Goal: Contribute content: Add original content to the website for others to see

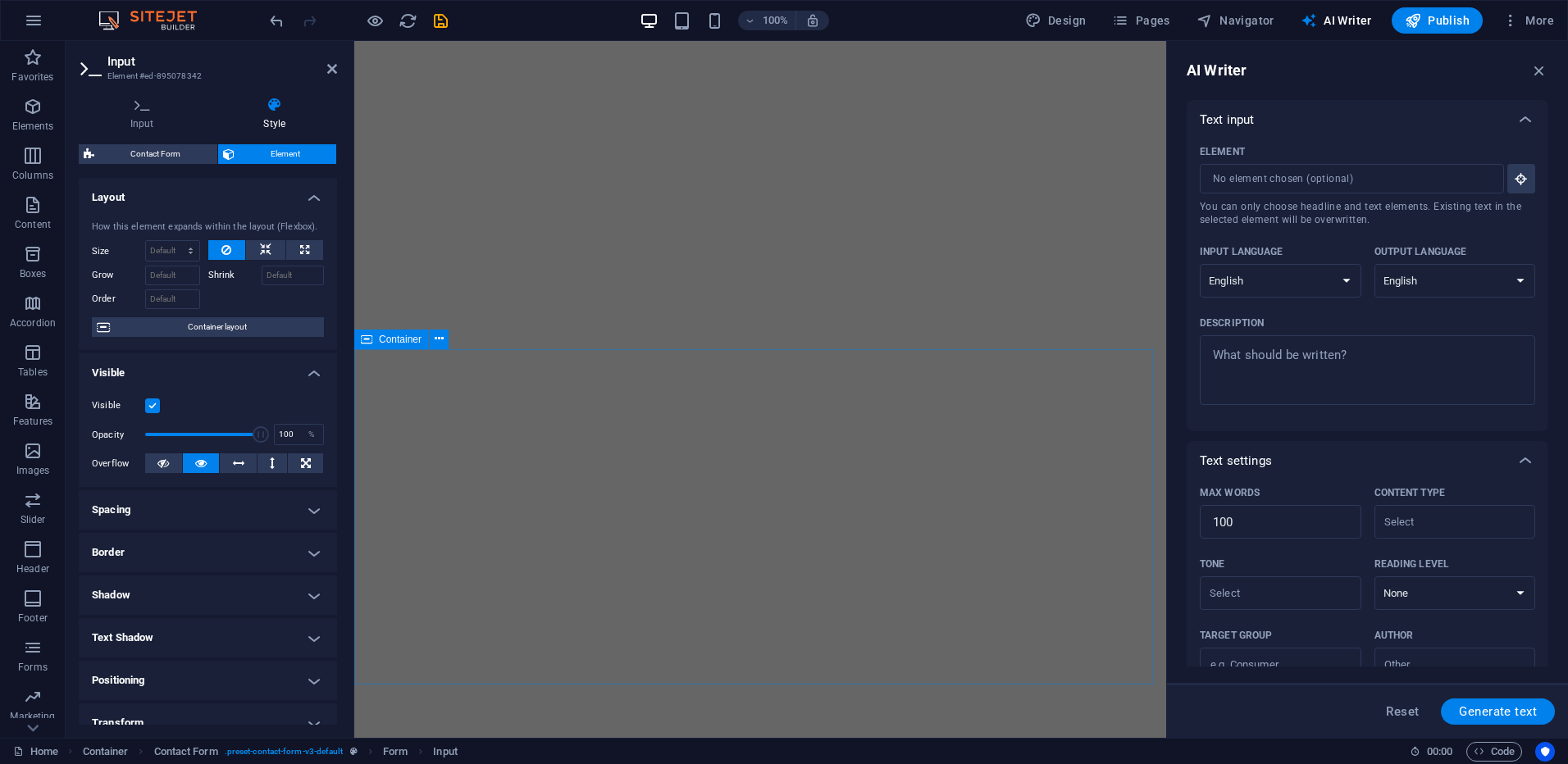
select select "English"
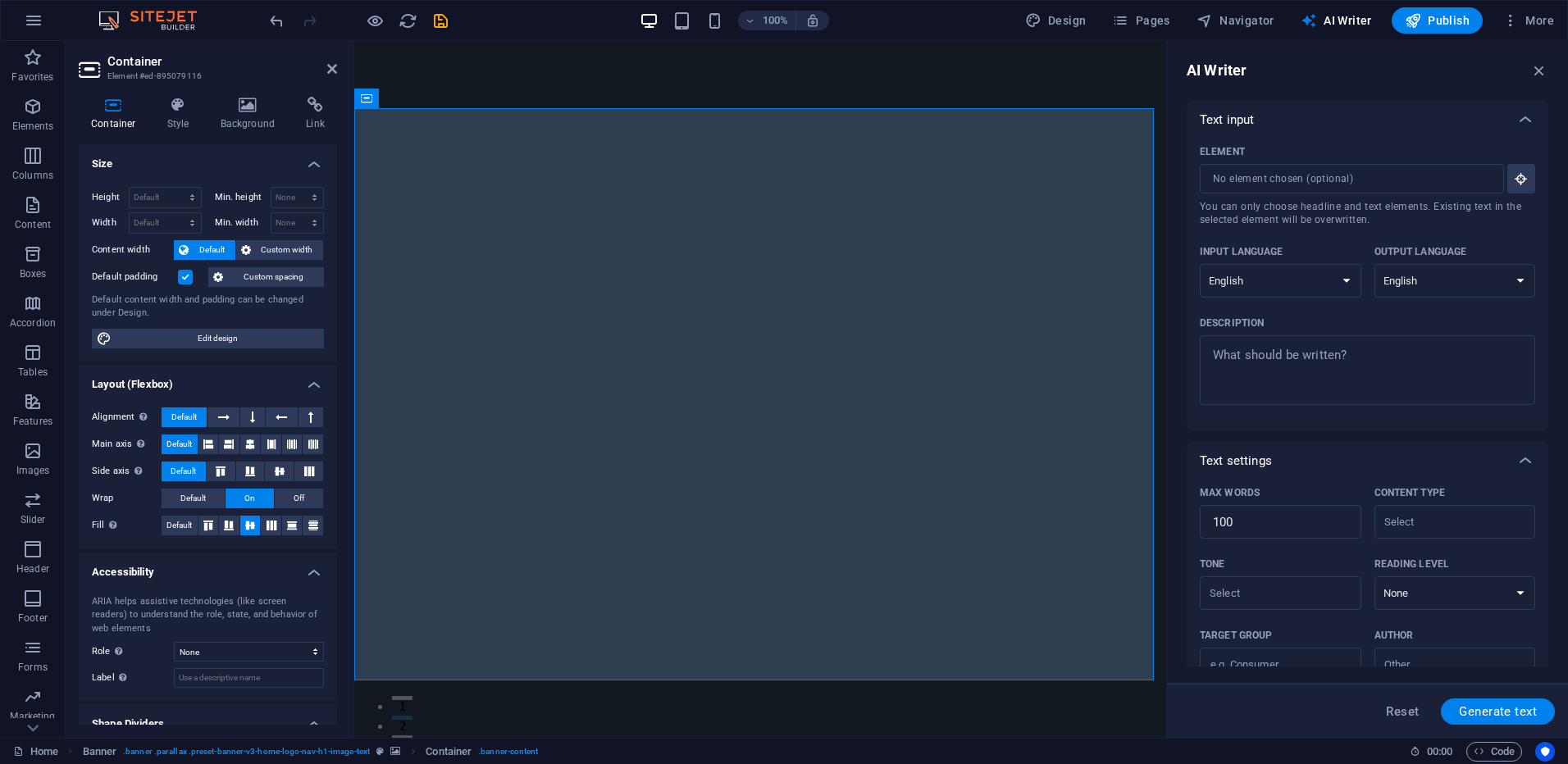
click at [101, 107] on icon at bounding box center [114, 104] width 70 height 16
click at [236, 109] on icon at bounding box center [248, 104] width 80 height 16
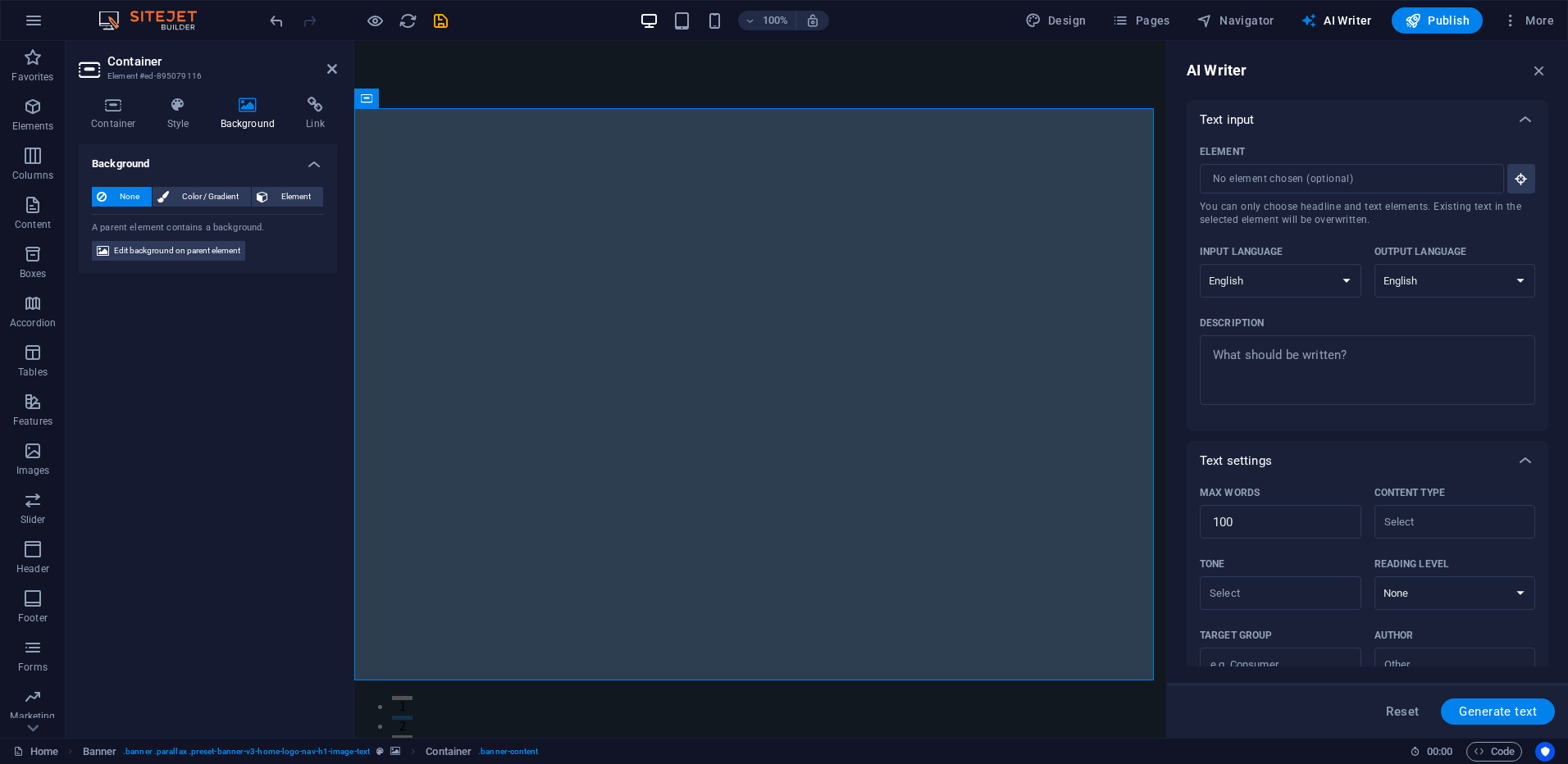
click at [585, 711] on figure at bounding box center [759, 389] width 811 height 697
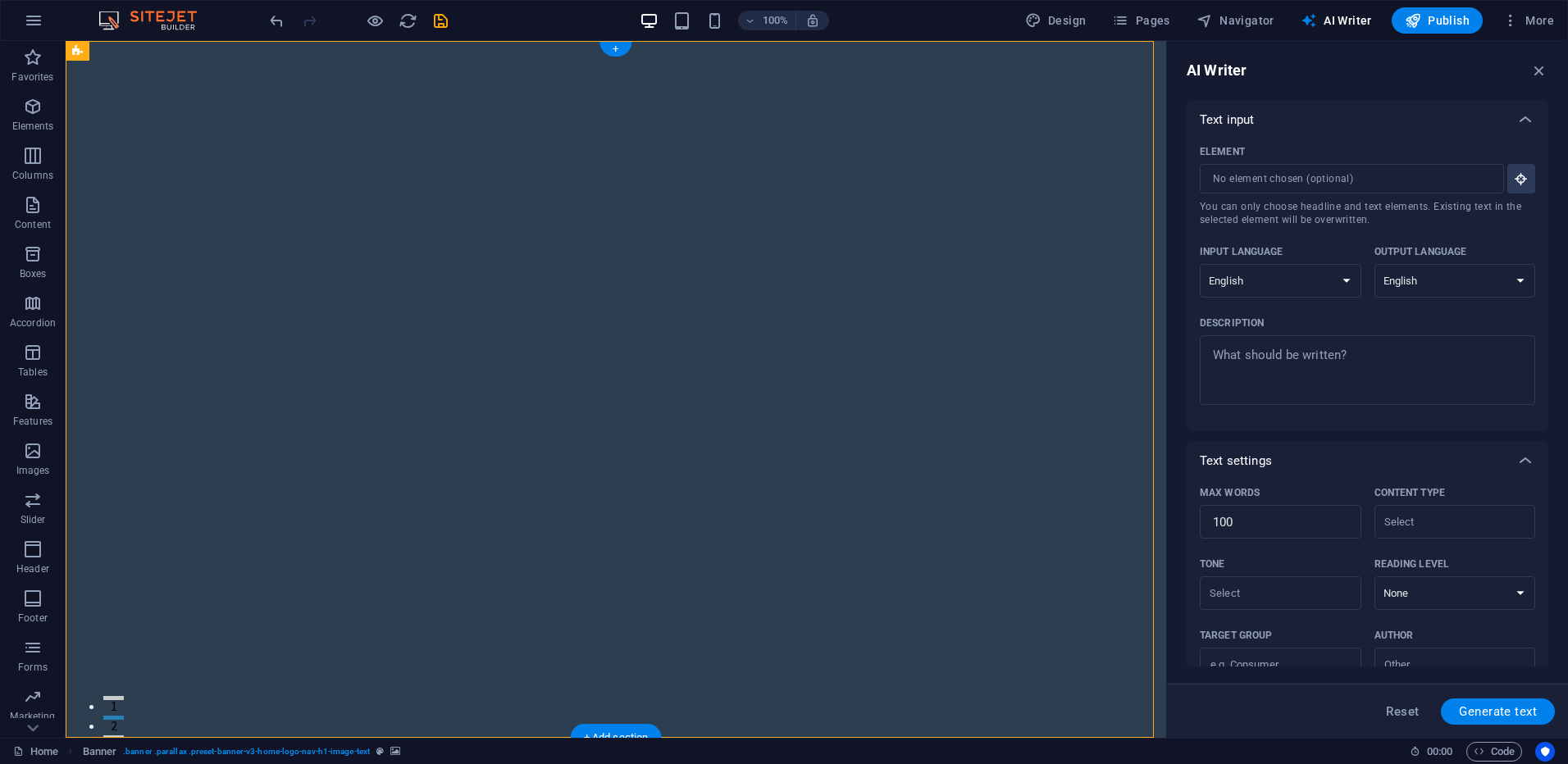
click at [1078, 533] on figure at bounding box center [615, 389] width 1100 height 697
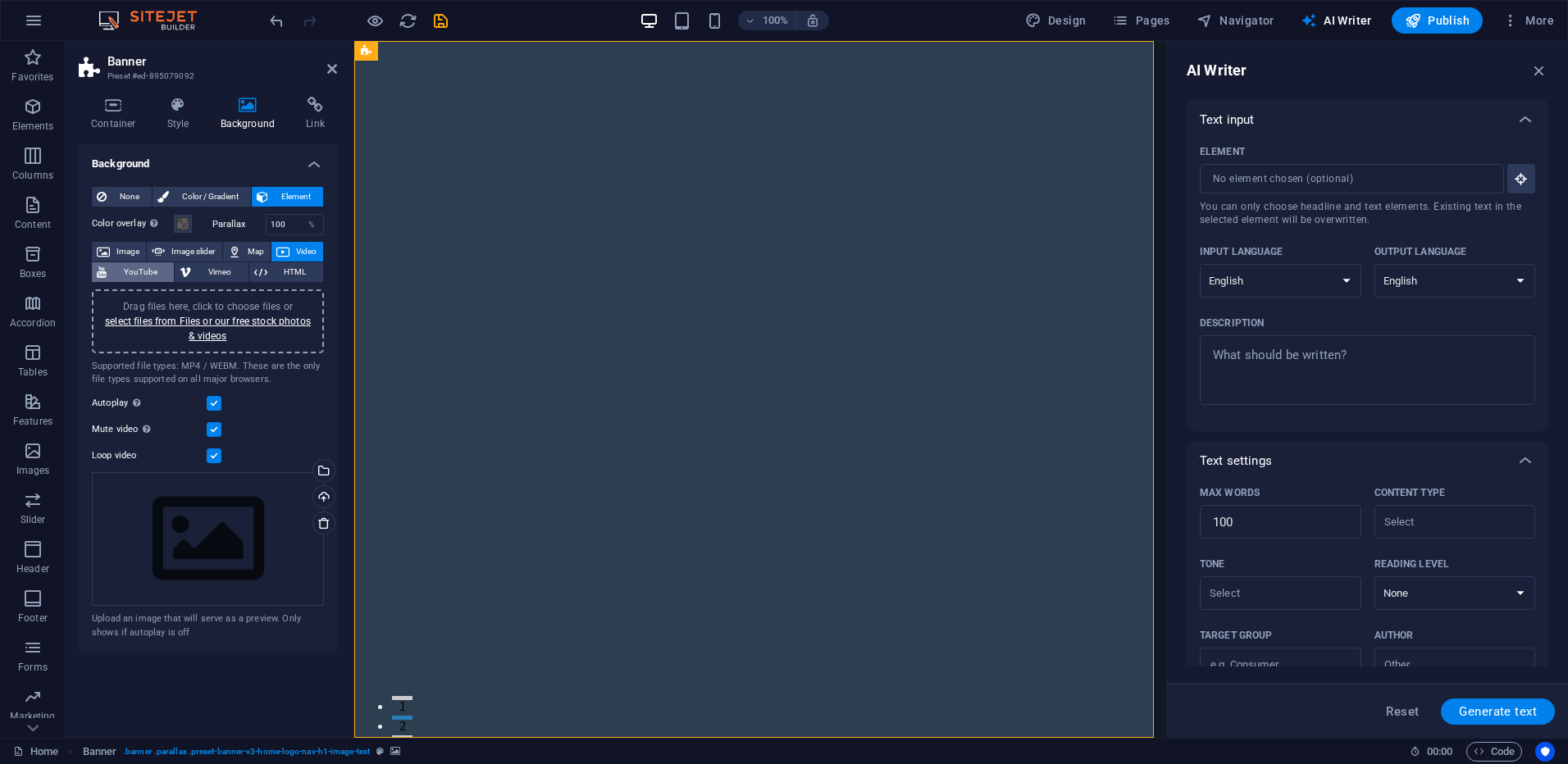
click at [137, 274] on span "YouTube" at bounding box center [140, 272] width 58 height 20
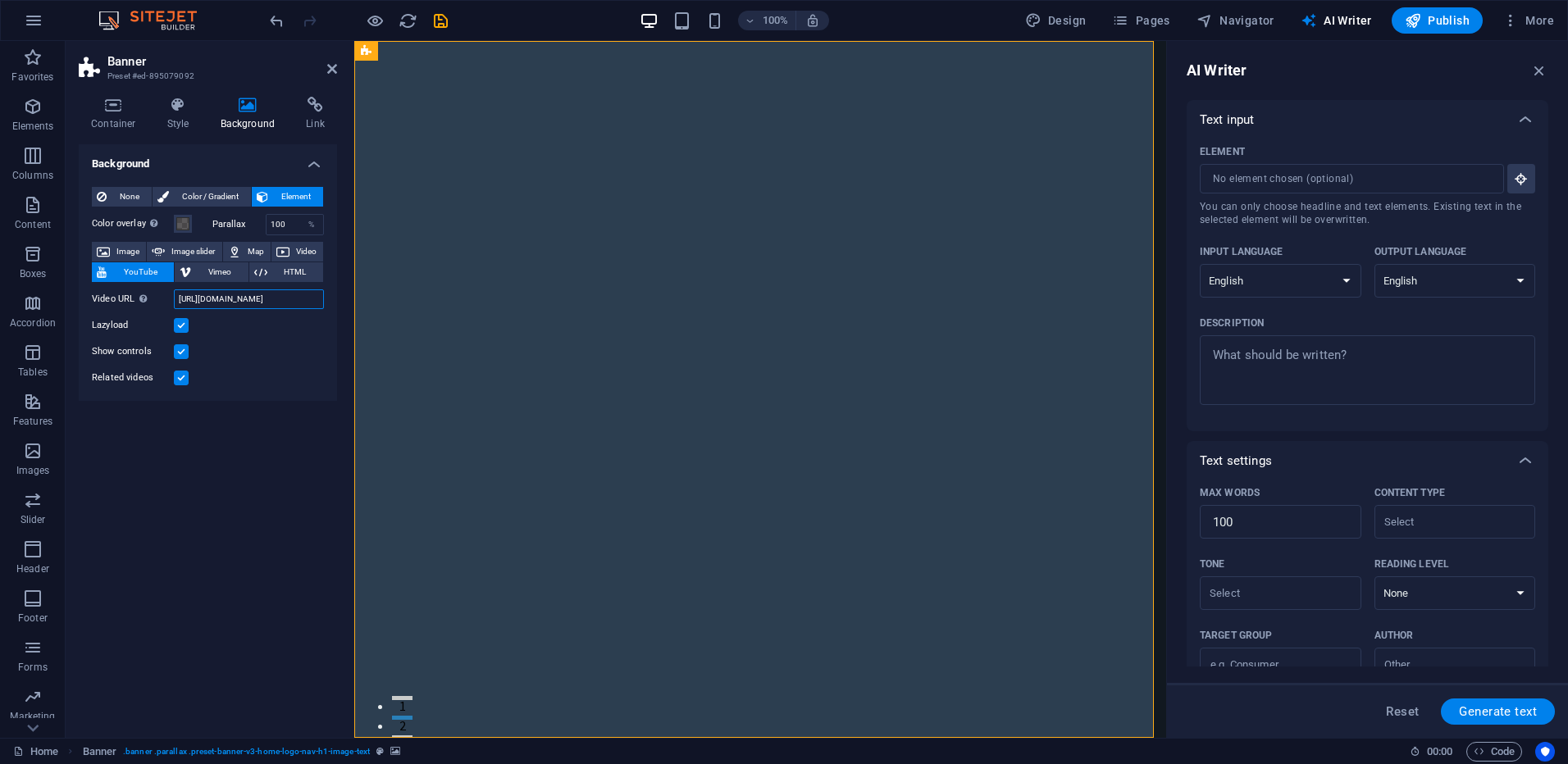
scroll to position [0, 42]
drag, startPoint x: 531, startPoint y: 343, endPoint x: 410, endPoint y: 292, distance: 131.3
click at [301, 300] on input "[URL][DOMAIN_NAME]" at bounding box center [249, 299] width 150 height 20
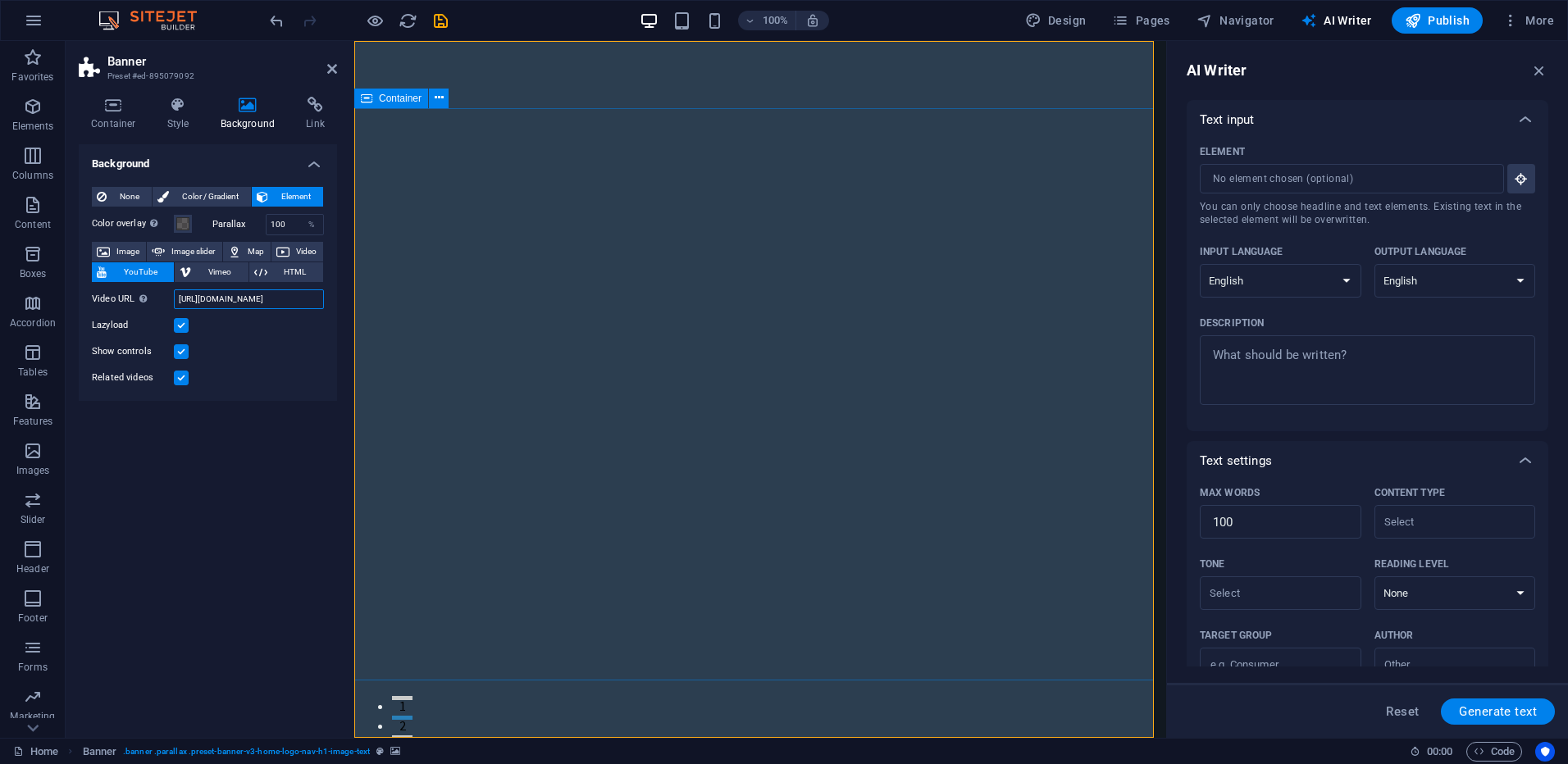
drag, startPoint x: 534, startPoint y: 338, endPoint x: 375, endPoint y: 291, distance: 165.8
click at [314, 302] on input "[URL][DOMAIN_NAME]" at bounding box center [249, 299] width 150 height 20
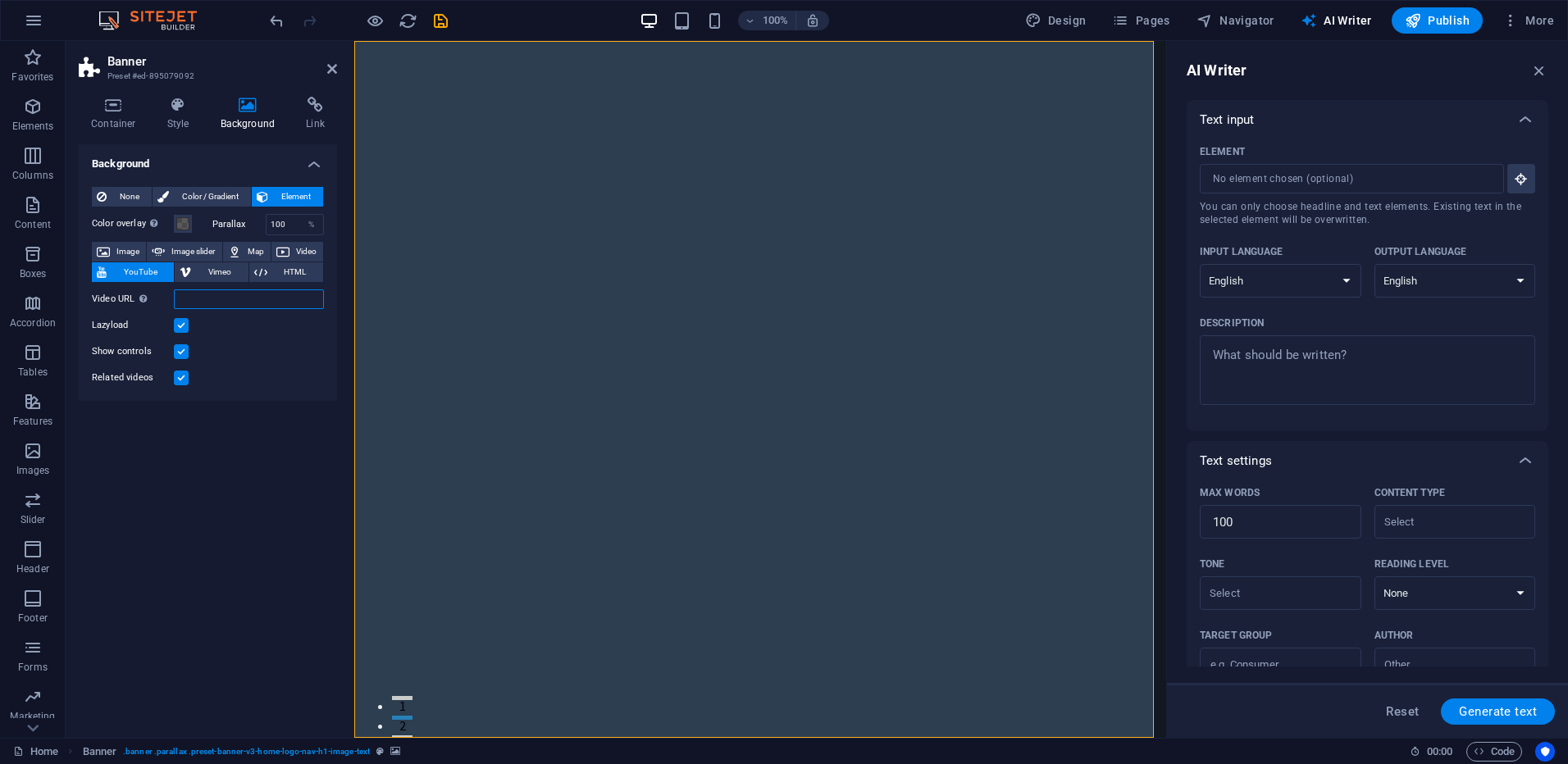
paste input "[URL][DOMAIN_NAME]"
type input "[URL][DOMAIN_NAME]"
click at [177, 350] on label at bounding box center [182, 352] width 15 height 15
click at [0, 0] on input "Show controls" at bounding box center [0, 0] width 0 height 0
click at [180, 328] on label at bounding box center [182, 326] width 15 height 15
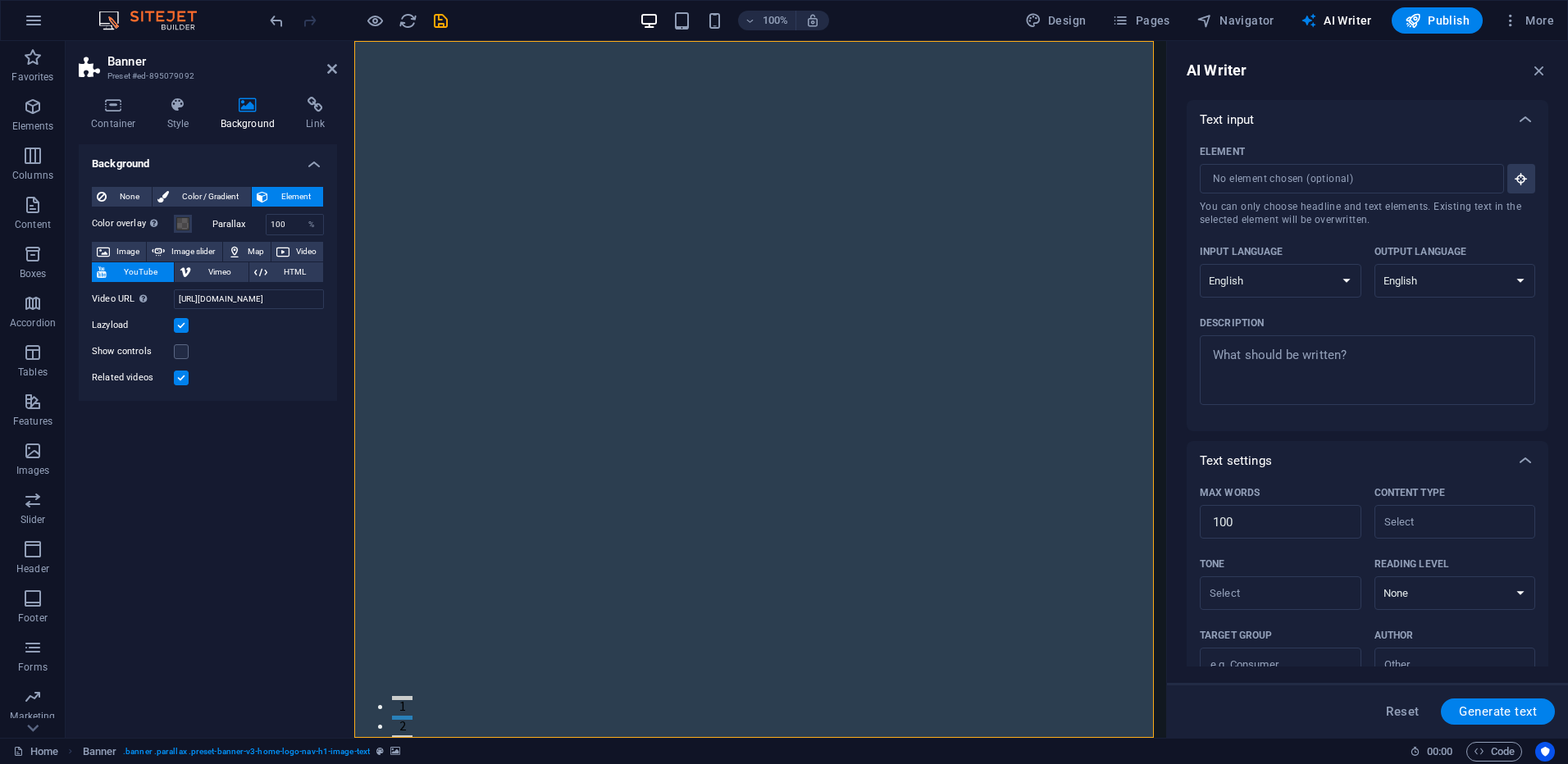
click at [0, 0] on input "Lazyload" at bounding box center [0, 0] width 0 height 0
click at [185, 376] on label at bounding box center [182, 378] width 15 height 15
click at [0, 0] on input "Related videos" at bounding box center [0, 0] width 0 height 0
click at [150, 274] on span "YouTube" at bounding box center [140, 272] width 58 height 20
click at [321, 115] on h4 "Link" at bounding box center [315, 114] width 44 height 34
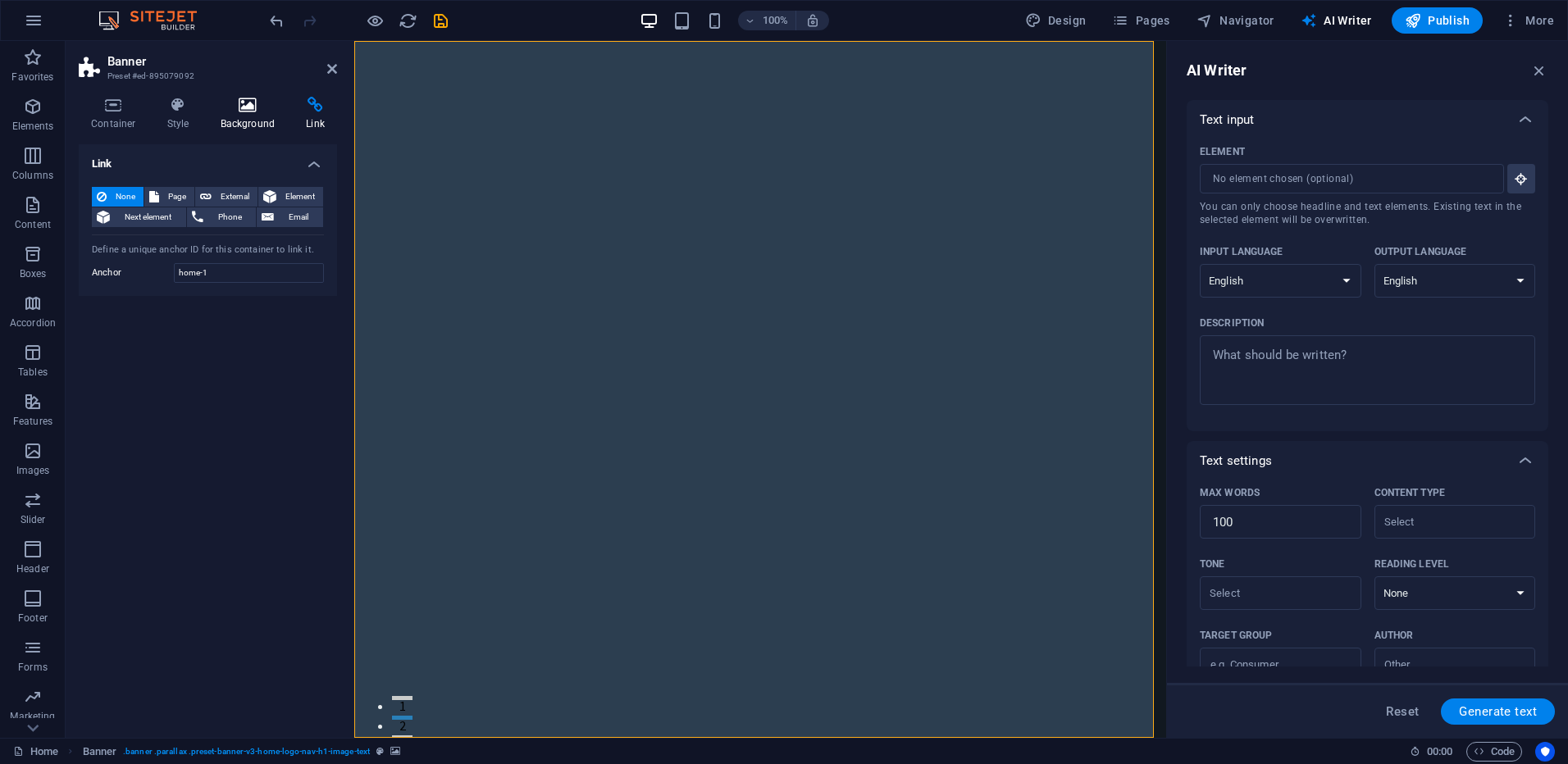
click at [250, 115] on h4 "Background" at bounding box center [251, 114] width 86 height 34
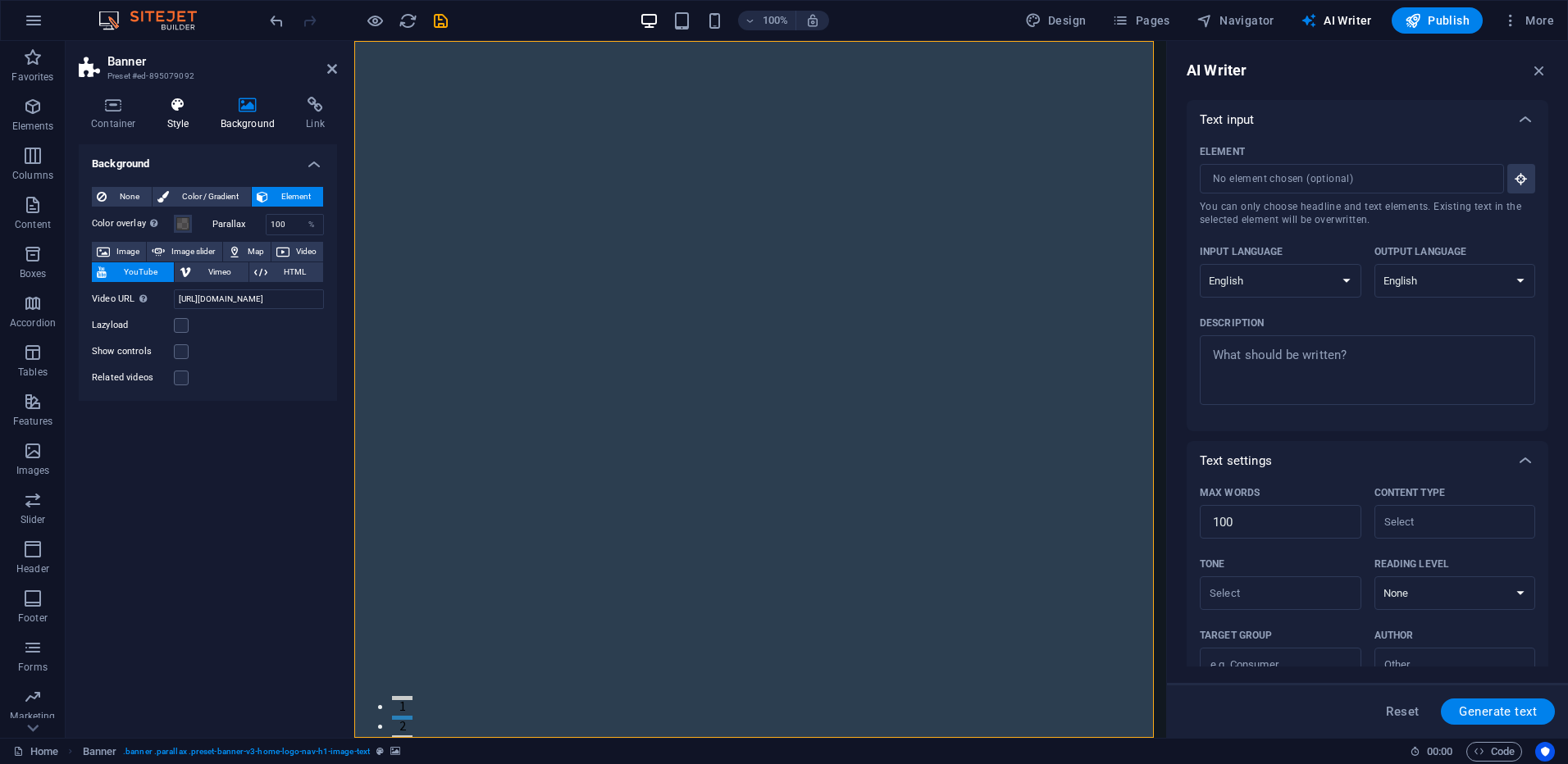
click at [174, 117] on h4 "Style" at bounding box center [182, 114] width 53 height 34
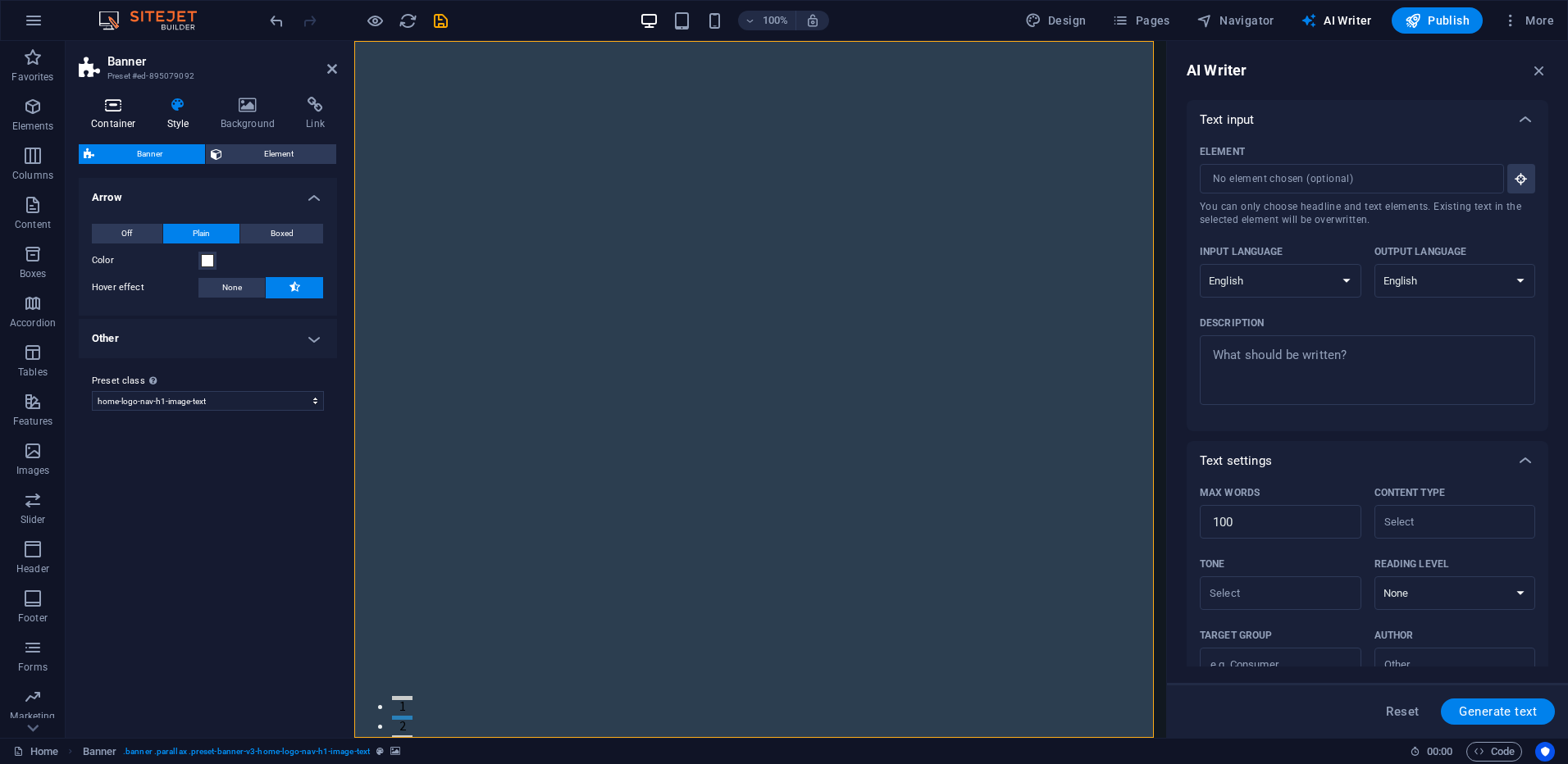
click at [114, 119] on h4 "Container" at bounding box center [116, 114] width 77 height 34
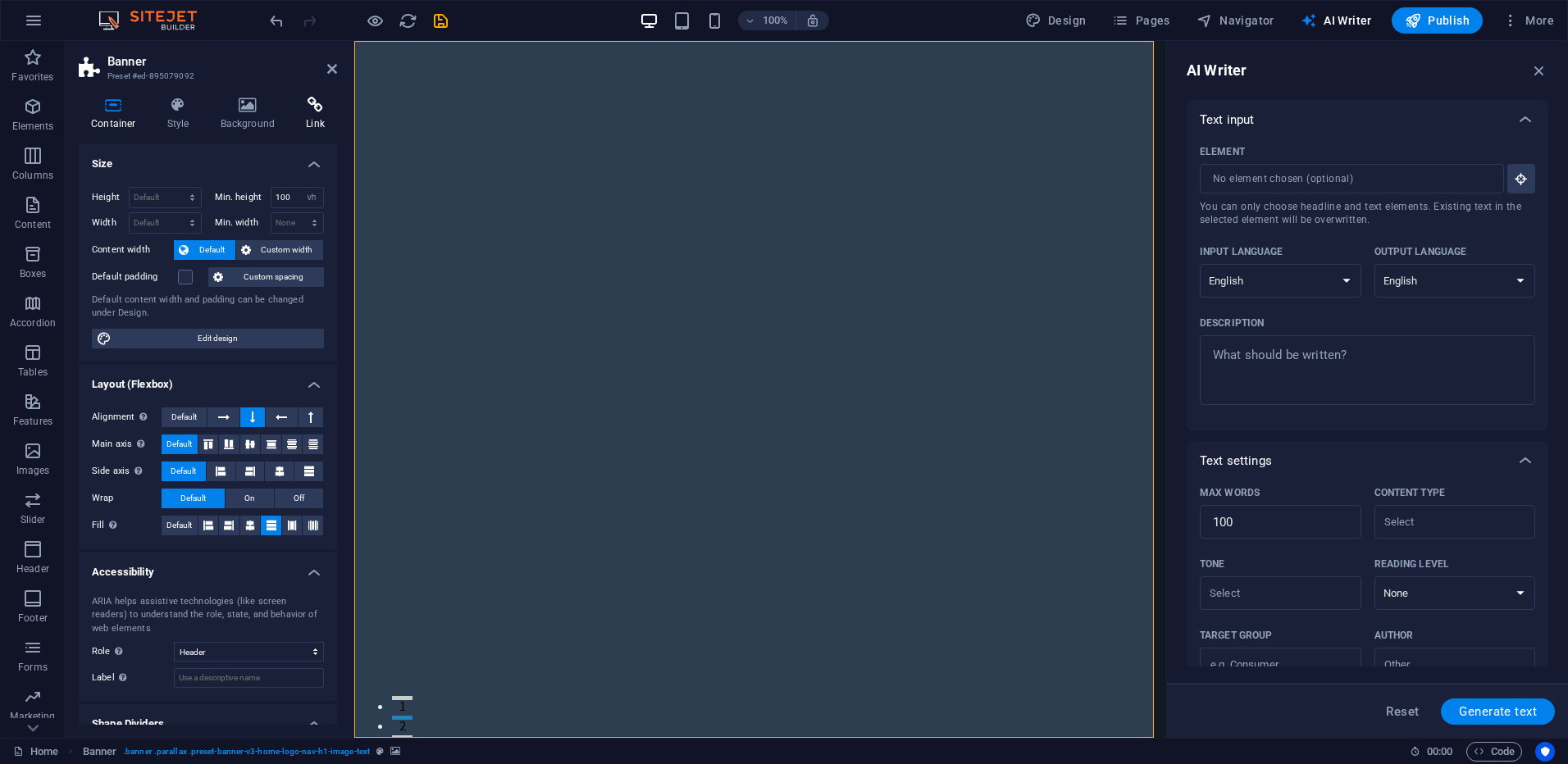
click at [322, 119] on h4 "Link" at bounding box center [315, 114] width 44 height 34
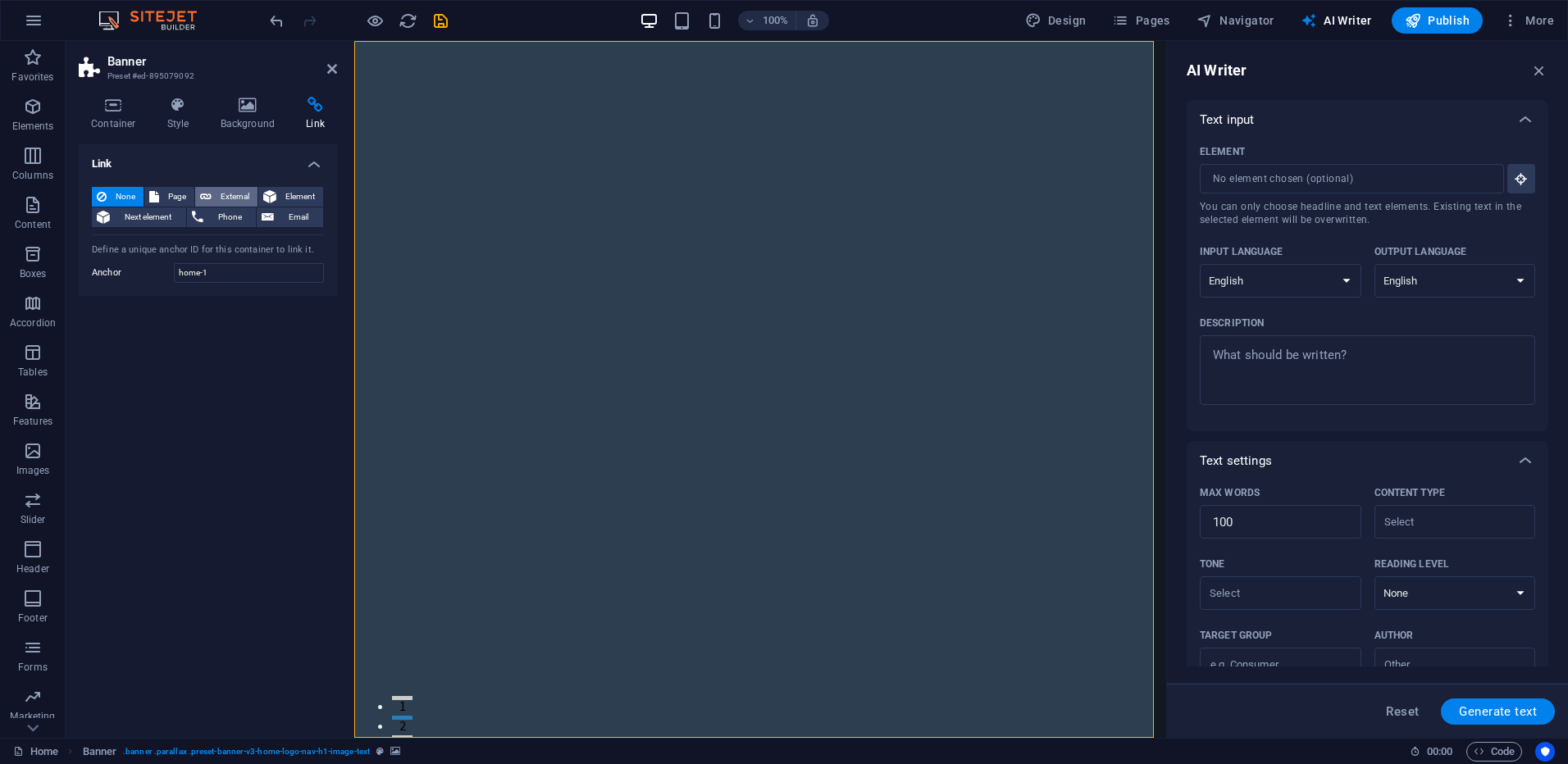
click at [214, 193] on button "External" at bounding box center [226, 196] width 62 height 20
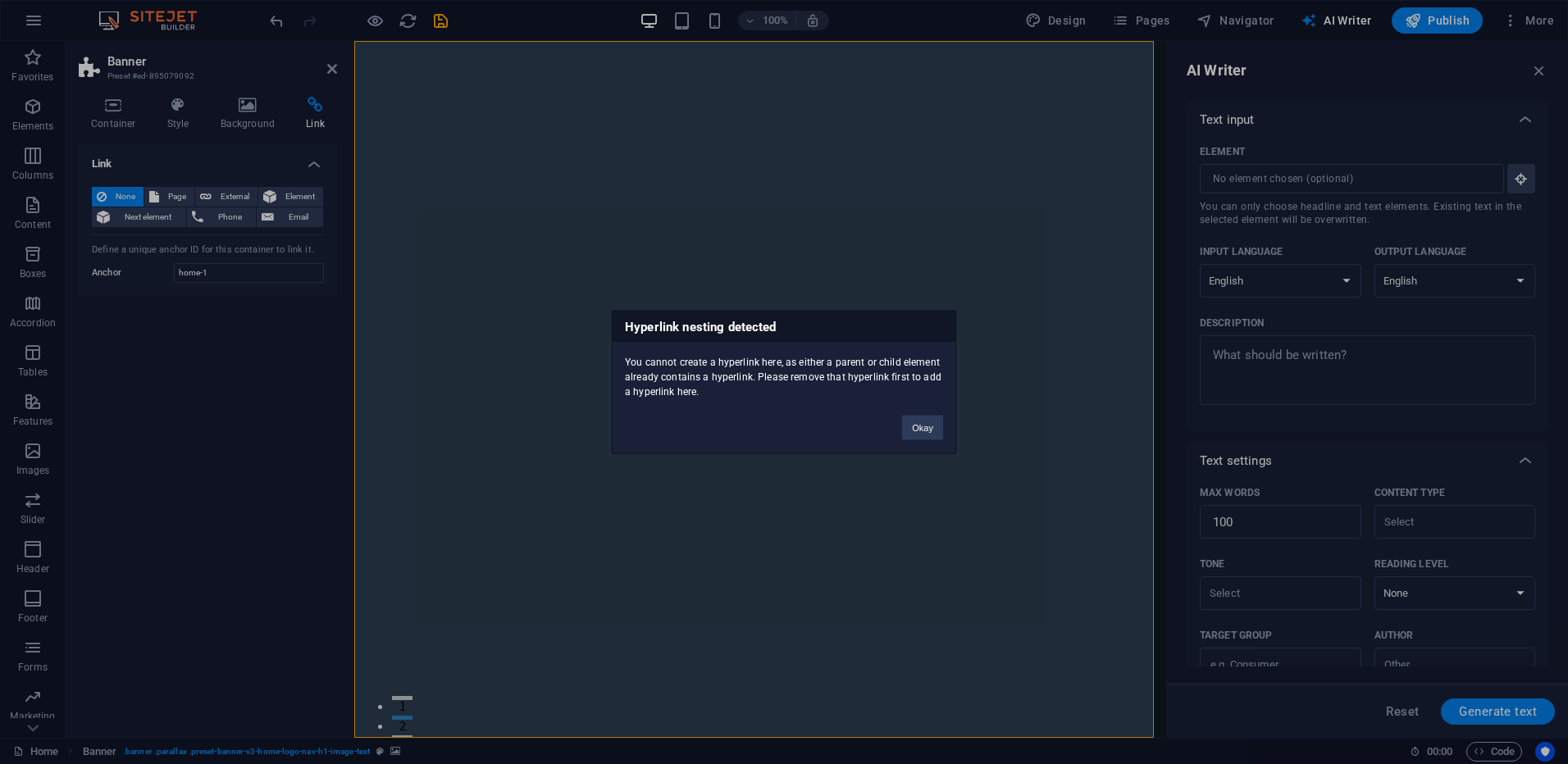
click at [252, 114] on div "Hyperlink nesting detected You cannot create a hyperlink here, as either a pare…" at bounding box center [784, 382] width 1568 height 764
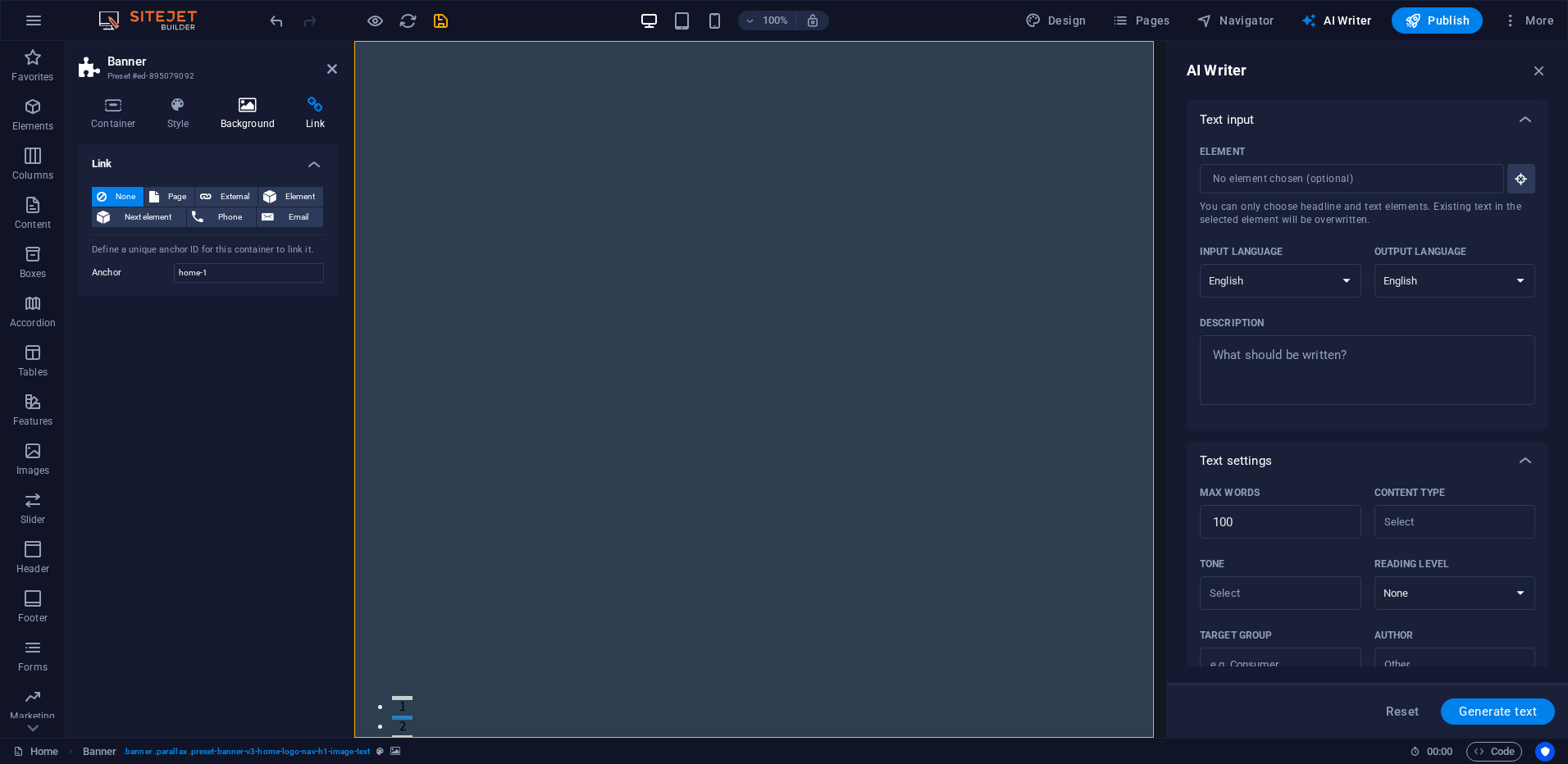
click at [247, 109] on icon at bounding box center [248, 104] width 80 height 16
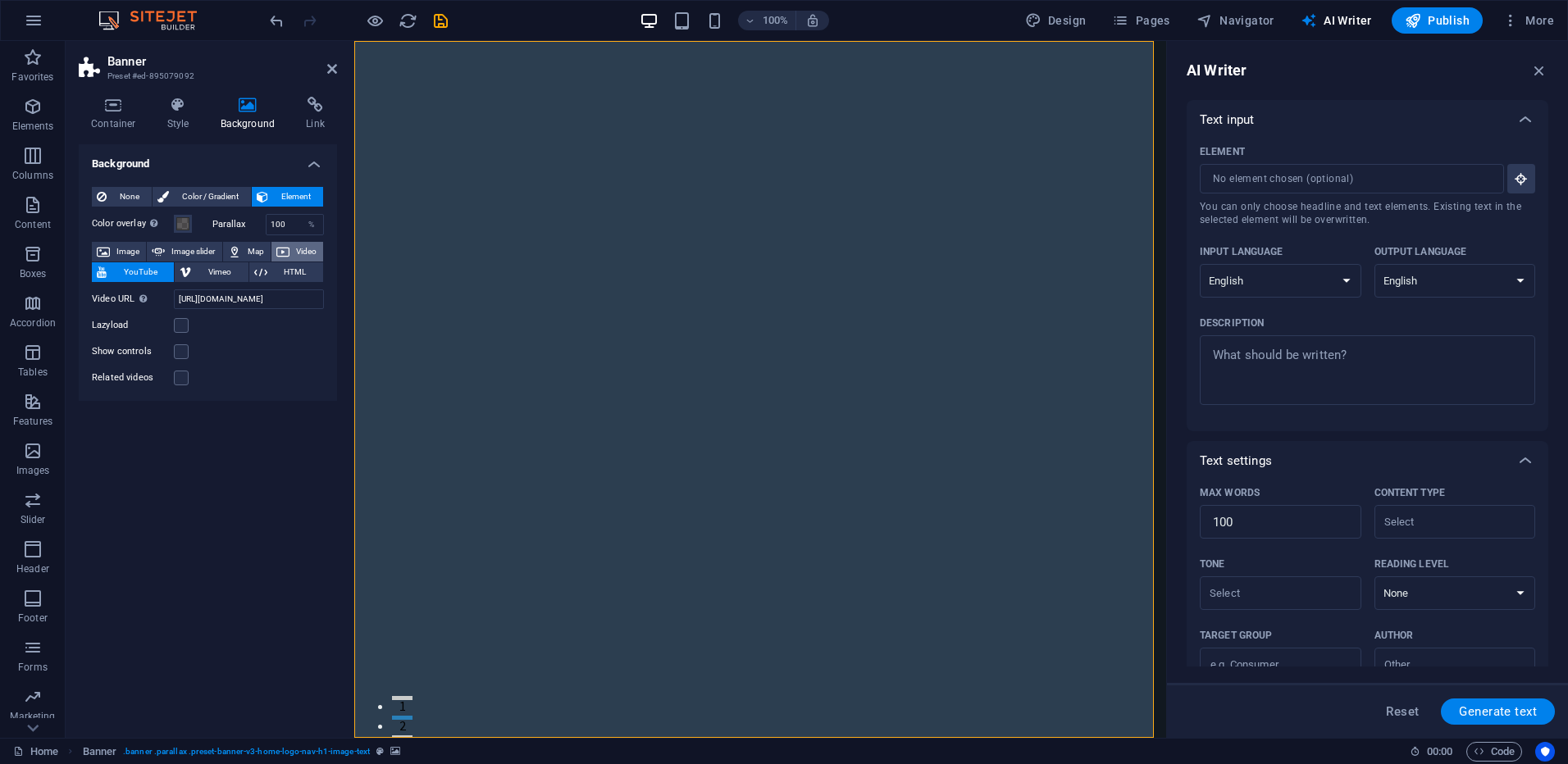
click at [309, 246] on span "Video" at bounding box center [306, 251] width 24 height 20
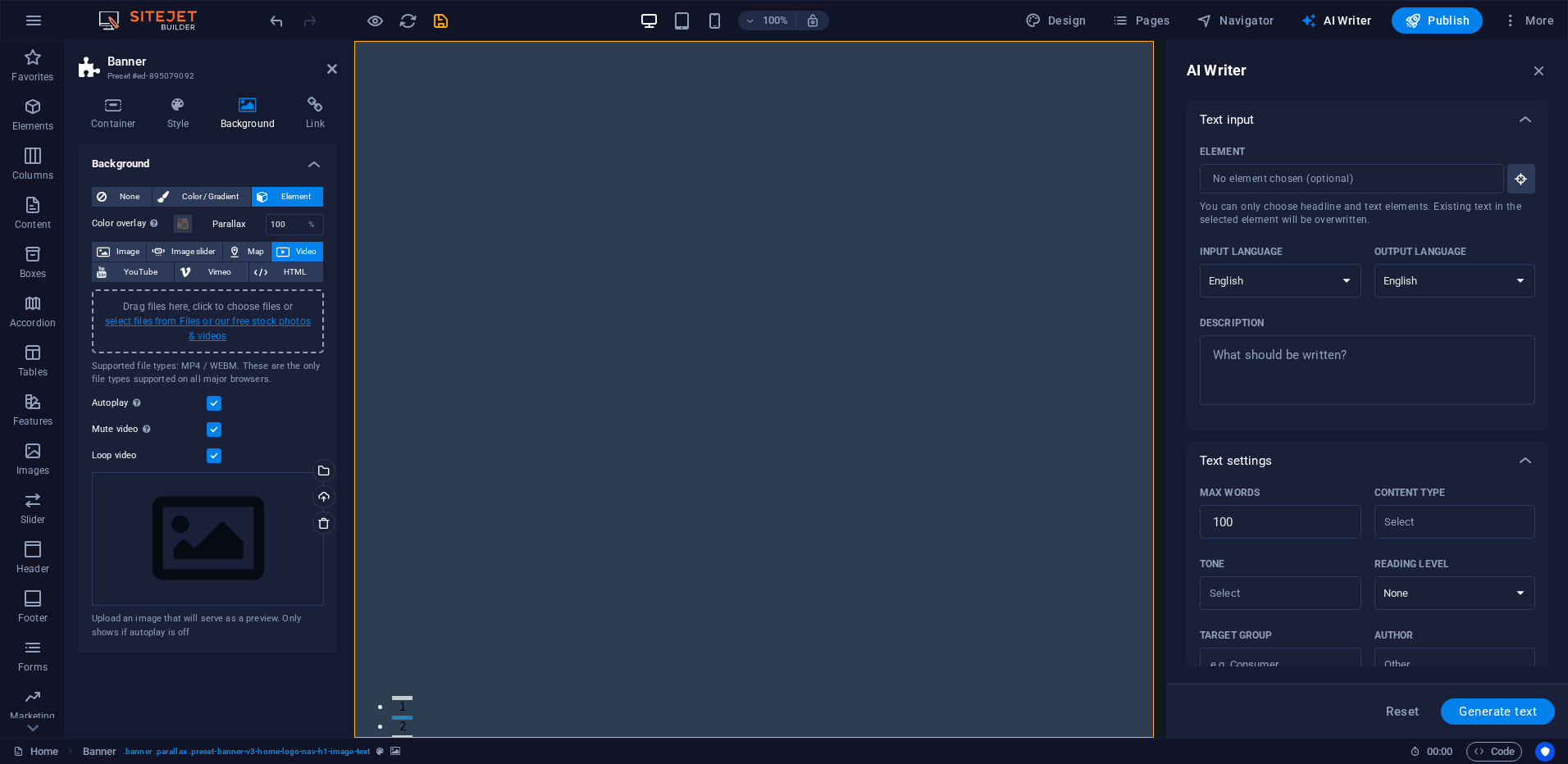
click at [203, 322] on link "select files from Files or our free stock photos & videos" at bounding box center [207, 329] width 205 height 27
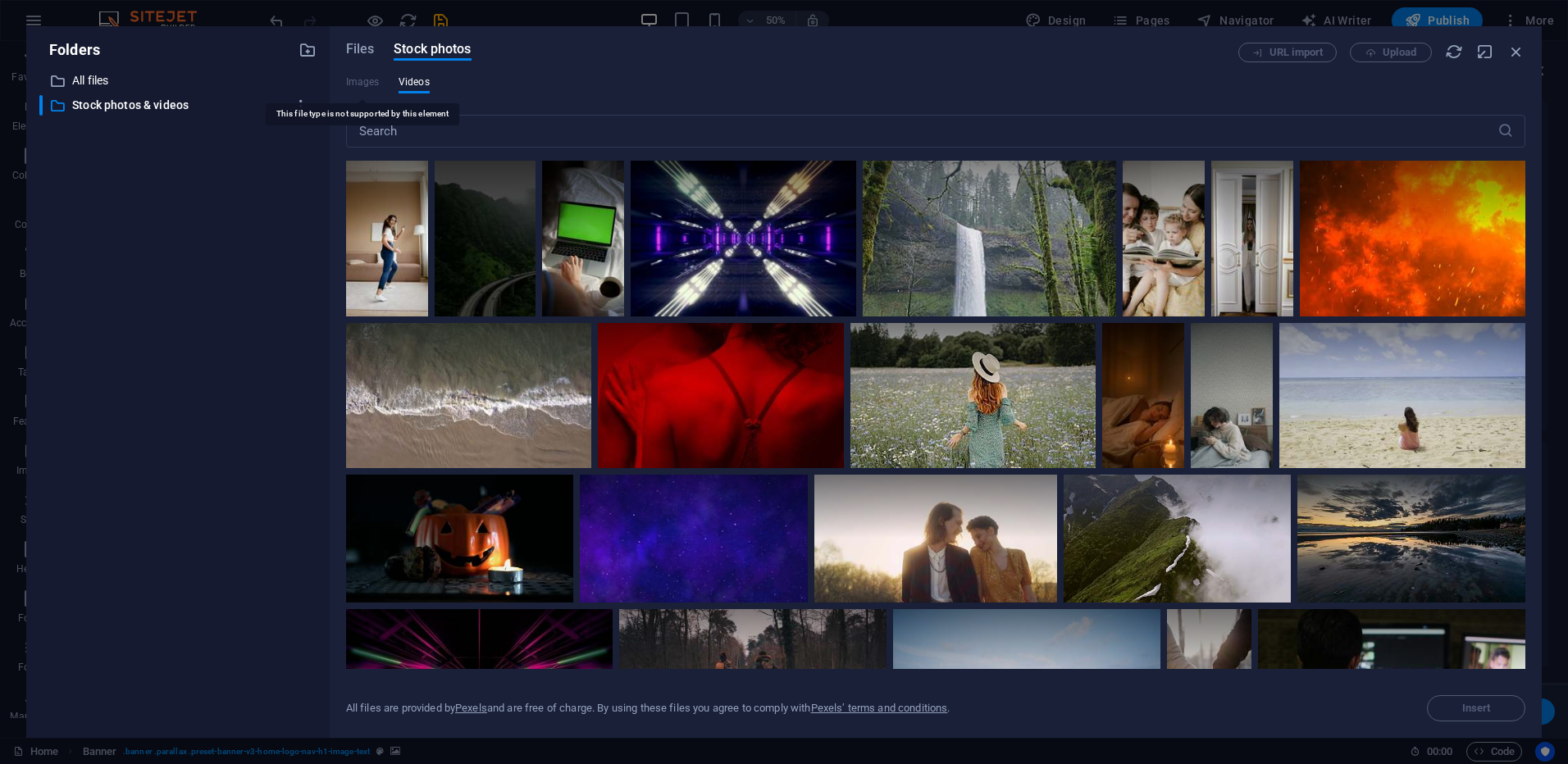
drag, startPoint x: 365, startPoint y: 83, endPoint x: 291, endPoint y: 220, distance: 155.7
click at [291, 220] on div "​ All files All files ​ Stock photos & videos Stock photos & videos" at bounding box center [178, 397] width 277 height 654
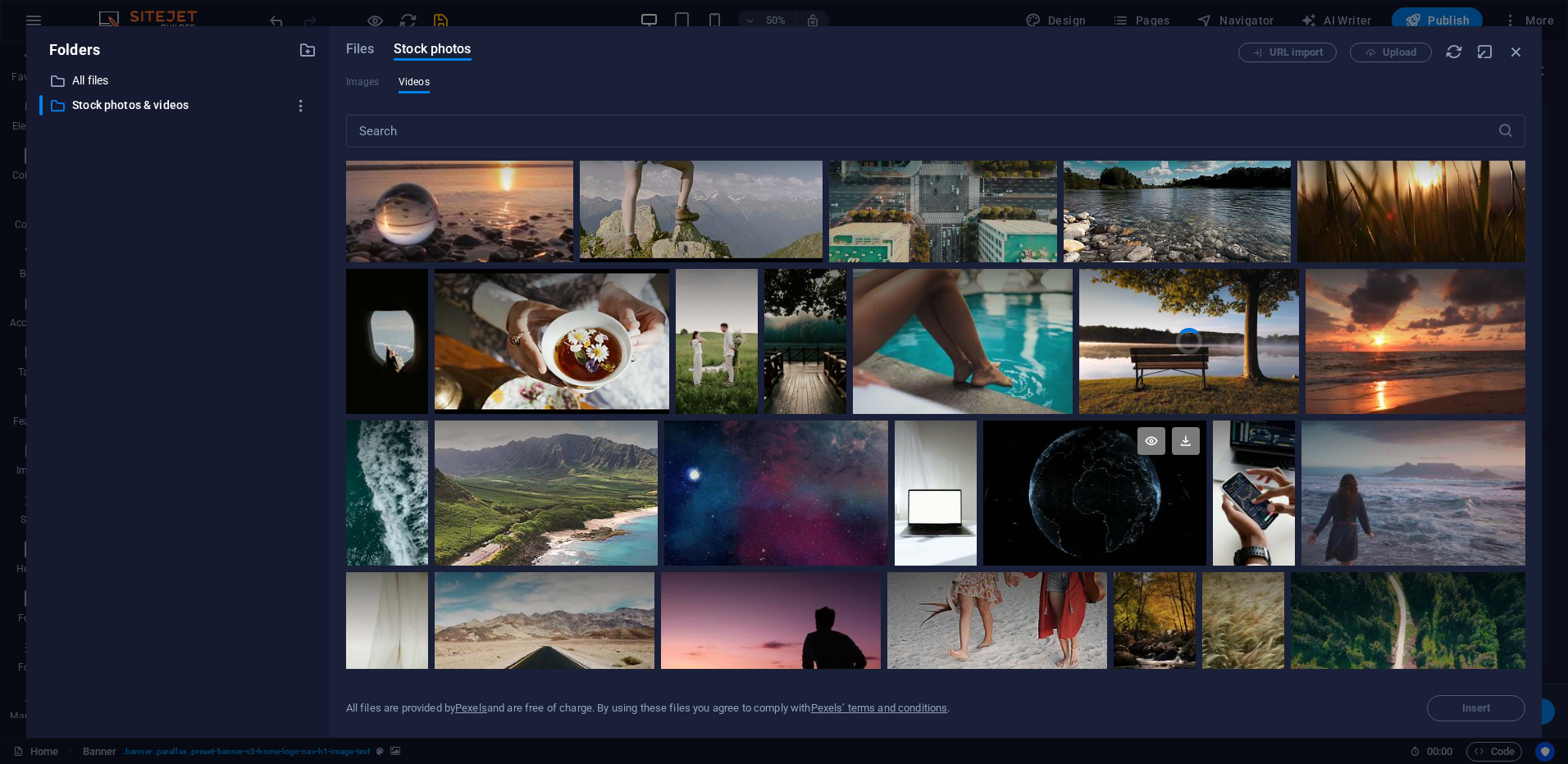
scroll to position [1147, 0]
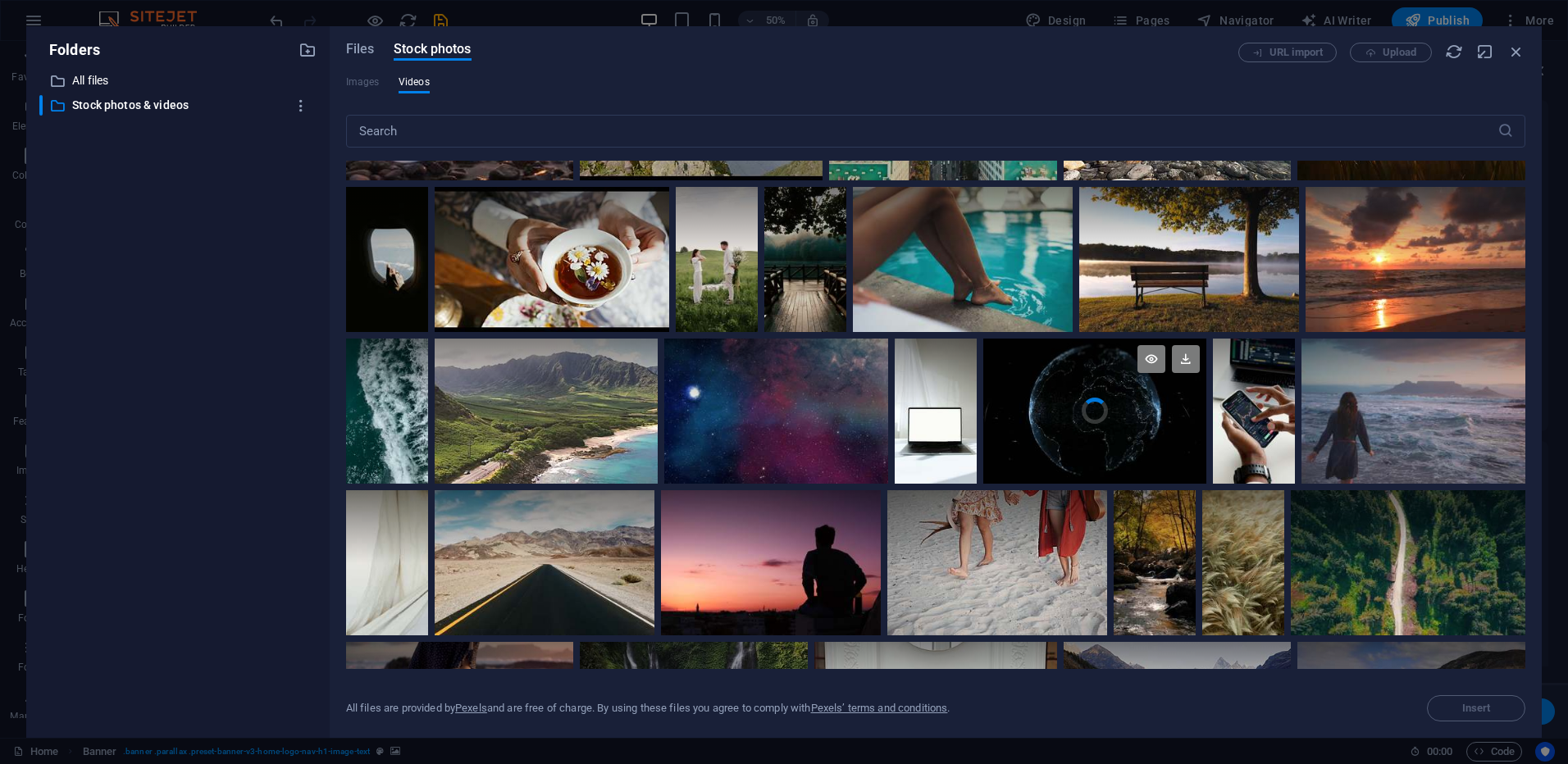
click at [1061, 399] on div at bounding box center [1095, 375] width 223 height 73
click at [1189, 352] on icon at bounding box center [1185, 359] width 27 height 27
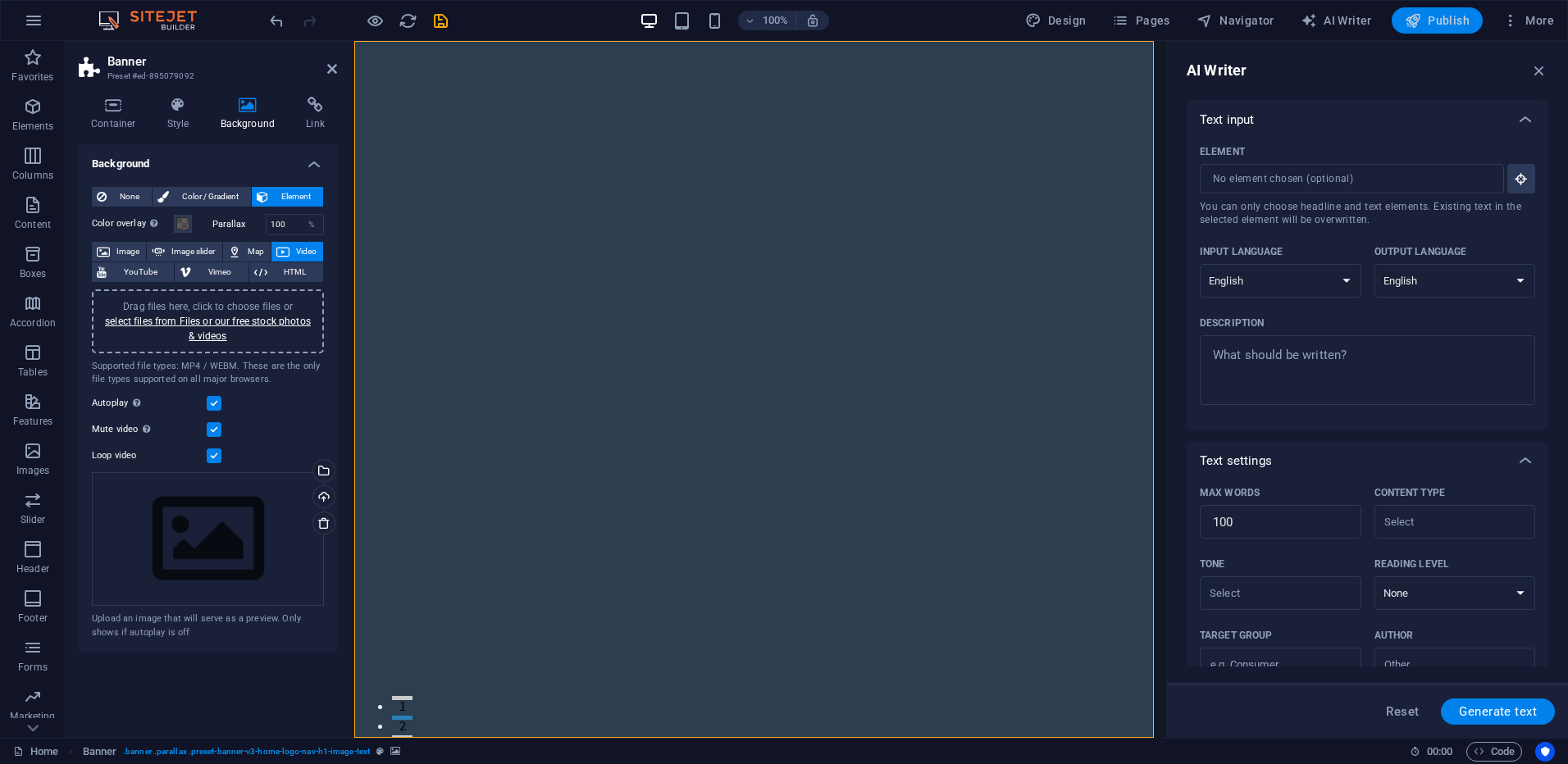
click at [1449, 23] on span "Publish" at bounding box center [1436, 20] width 64 height 16
